Goal: Information Seeking & Learning: Learn about a topic

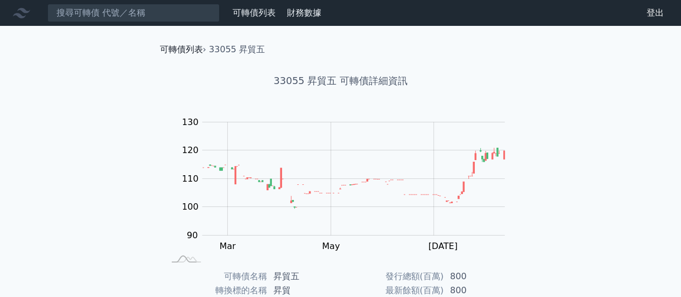
click at [172, 47] on link "可轉債列表" at bounding box center [181, 49] width 43 height 10
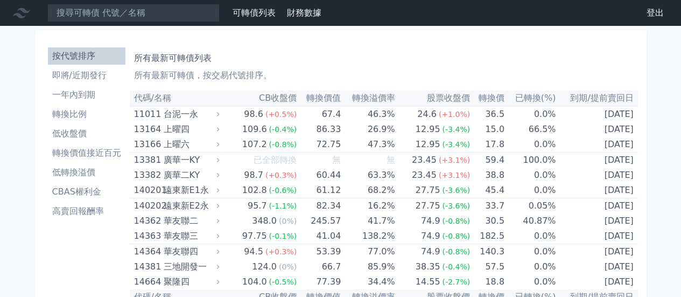
click at [67, 72] on li "即將/近期發行" at bounding box center [86, 75] width 77 height 13
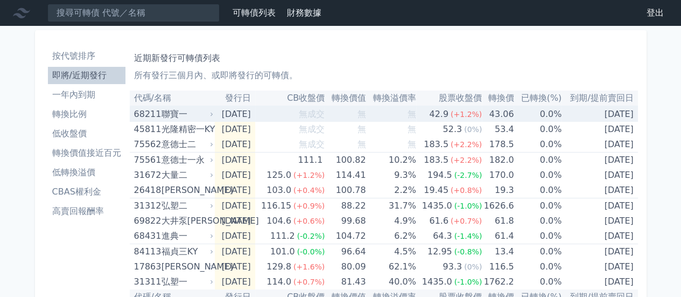
click at [165, 112] on div "聯寶一" at bounding box center [186, 114] width 50 height 15
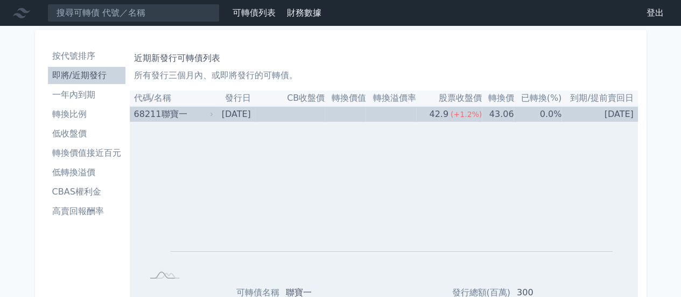
click at [189, 111] on div "聯寶一" at bounding box center [186, 114] width 50 height 15
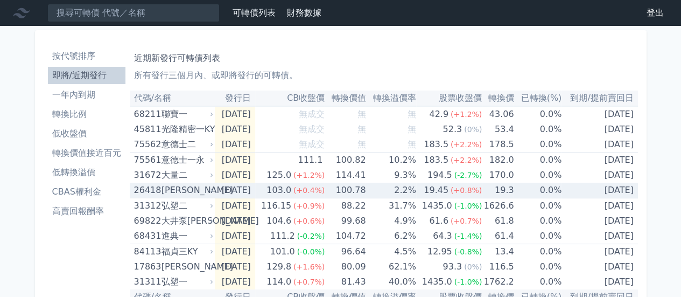
click at [209, 188] on icon at bounding box center [211, 190] width 7 height 7
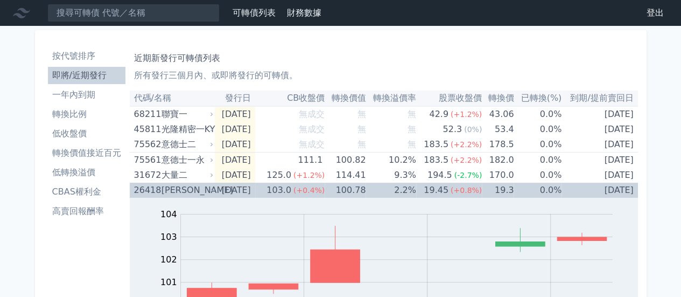
click at [209, 188] on icon at bounding box center [211, 190] width 7 height 7
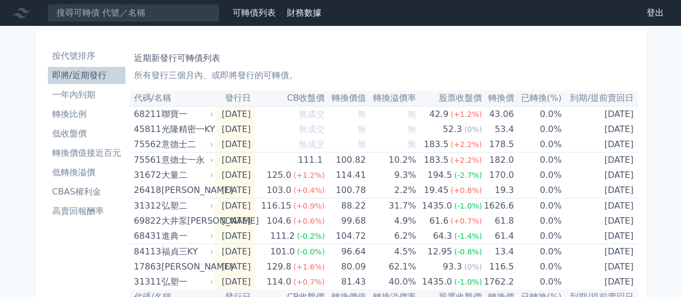
click at [81, 72] on li "即將/近期發行" at bounding box center [86, 75] width 77 height 13
